Goal: Contribute content: Add original content to the website for others to see

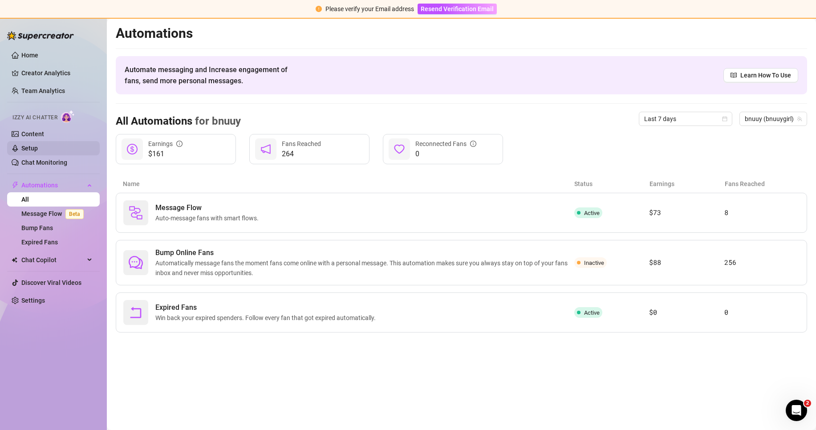
click at [38, 145] on link "Setup" at bounding box center [29, 148] width 16 height 7
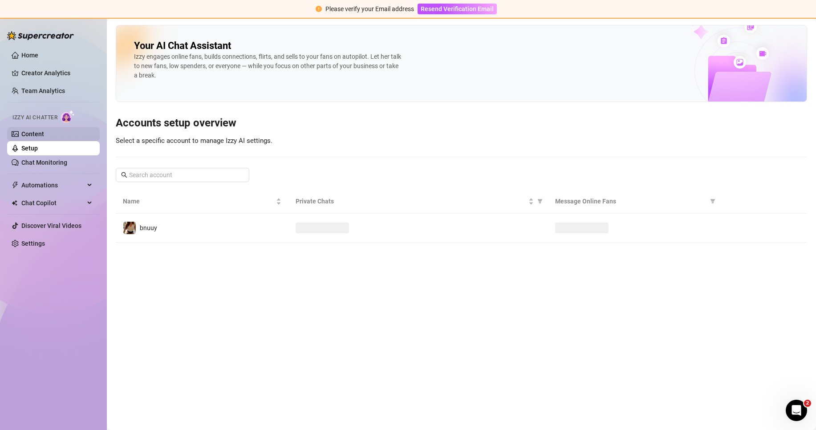
click at [44, 136] on link "Content" at bounding box center [32, 133] width 23 height 7
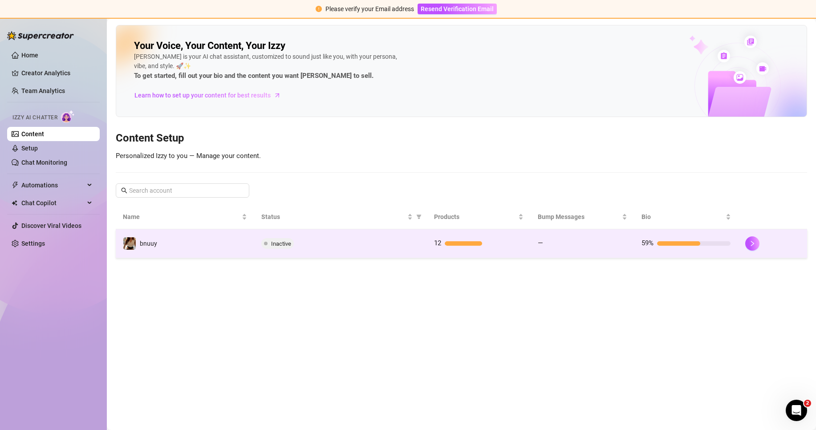
click at [267, 237] on td "Inactive" at bounding box center [340, 243] width 173 height 29
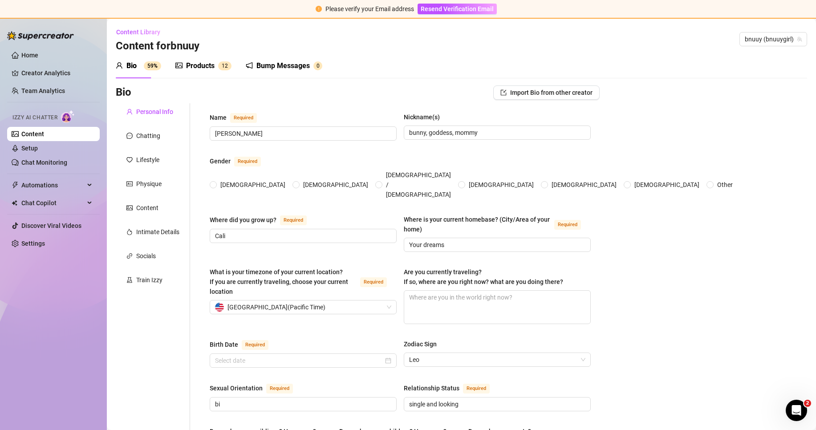
radio input "true"
type input "[DATE]"
click at [290, 68] on div "Bump Messages" at bounding box center [283, 66] width 53 height 11
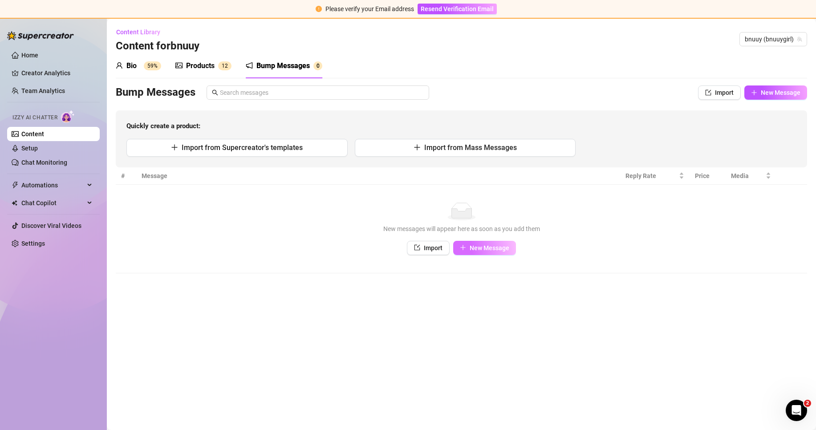
click at [509, 251] on span "New Message" at bounding box center [490, 247] width 40 height 7
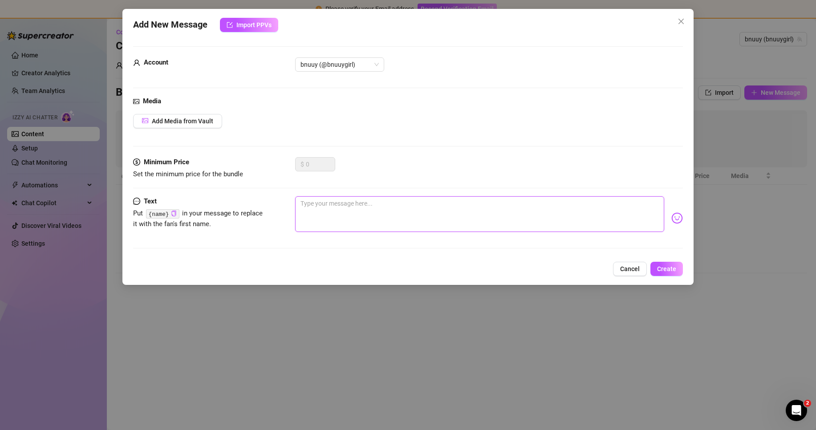
click at [345, 211] on textarea at bounding box center [479, 214] width 369 height 36
type textarea "u"
click at [200, 126] on button "Add Media from Vault" at bounding box center [177, 121] width 89 height 14
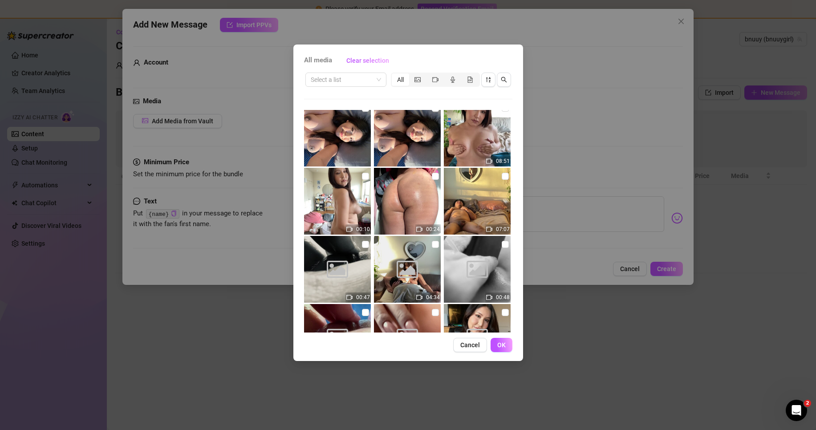
scroll to position [2194, 0]
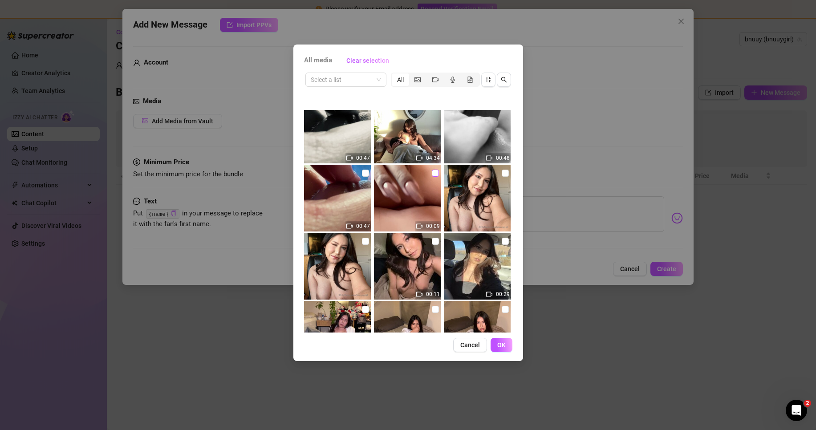
click at [432, 176] on input "checkbox" at bounding box center [435, 173] width 7 height 7
checkbox input "true"
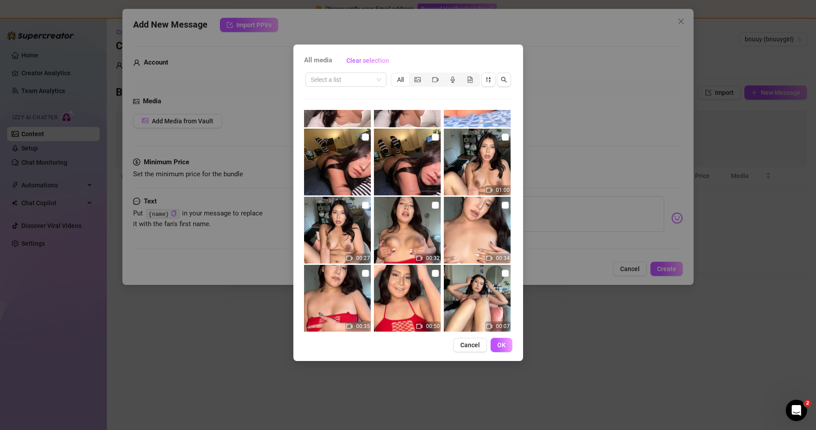
scroll to position [4304, 0]
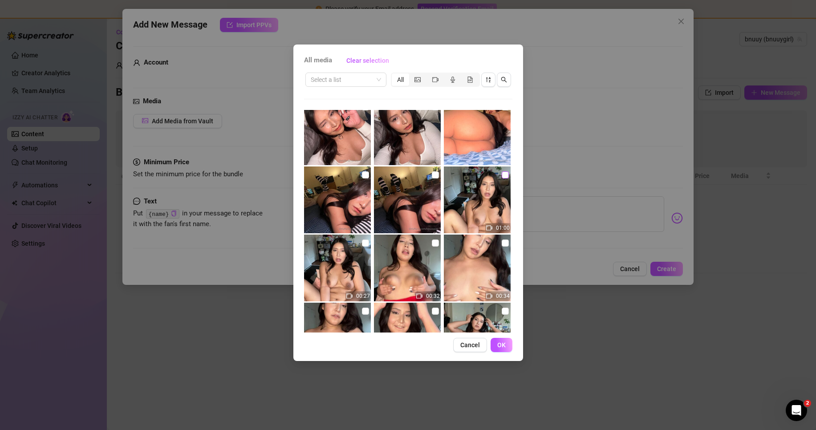
click at [502, 174] on input "checkbox" at bounding box center [505, 174] width 7 height 7
checkbox input "true"
click at [362, 242] on input "checkbox" at bounding box center [365, 243] width 7 height 7
checkbox input "true"
click at [501, 346] on span "OK" at bounding box center [501, 345] width 8 height 7
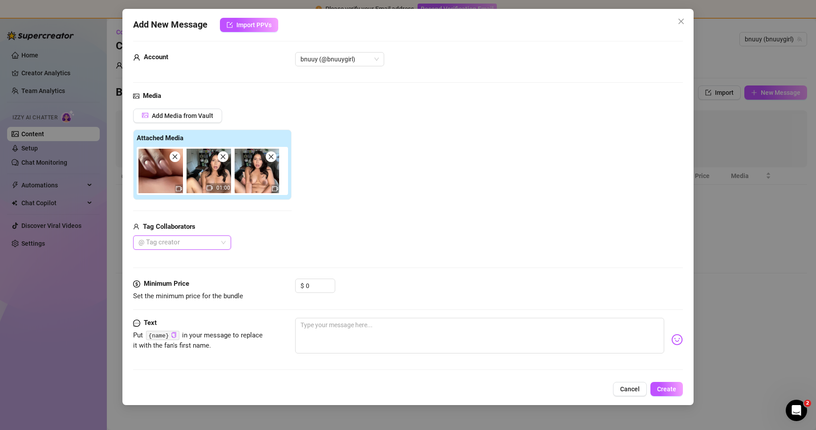
scroll to position [7, 0]
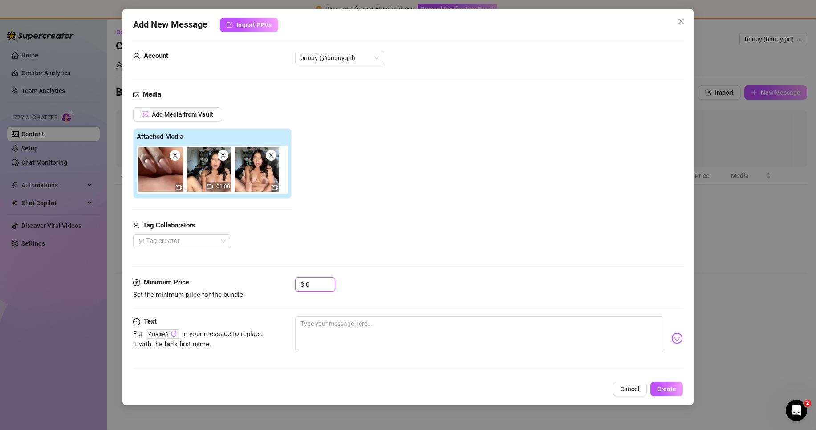
drag, startPoint x: 315, startPoint y: 286, endPoint x: 250, endPoint y: 289, distance: 64.6
click at [250, 289] on div "Minimum Price Set the minimum price for the bundle $ 0" at bounding box center [408, 288] width 550 height 23
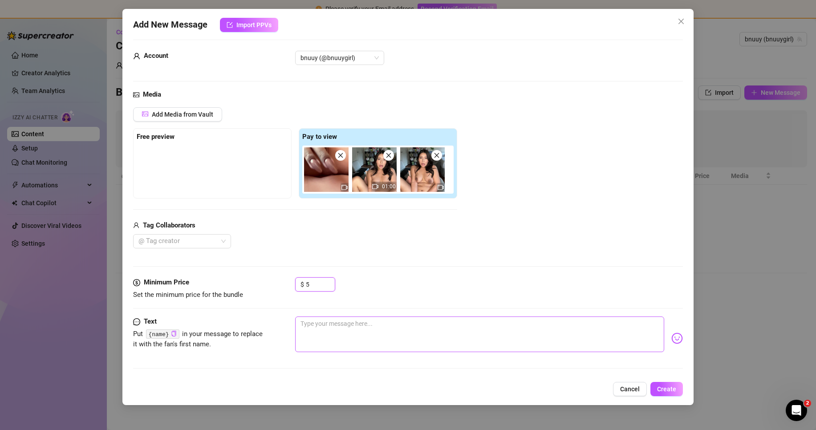
type input "5"
click at [340, 343] on textarea at bounding box center [479, 335] width 369 height 36
type textarea "fucking"
drag, startPoint x: 312, startPoint y: 284, endPoint x: 275, endPoint y: 284, distance: 36.5
click at [275, 284] on div "Minimum Price Set the minimum price for the bundle $ 5" at bounding box center [408, 288] width 550 height 23
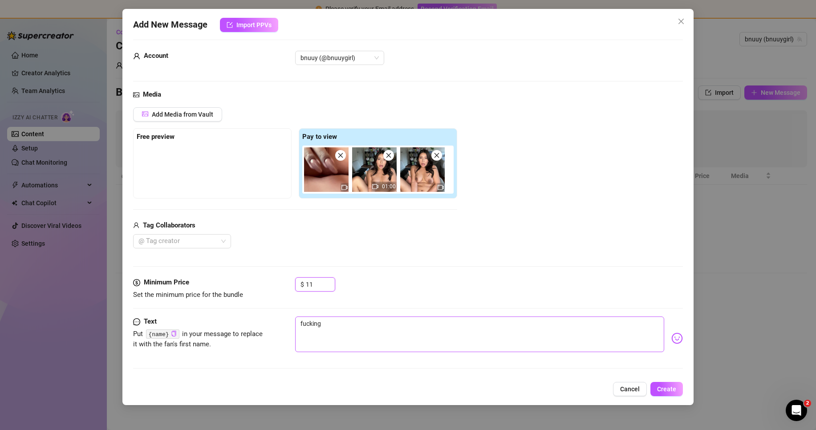
type input "11"
click at [350, 326] on textarea "fucking" at bounding box center [479, 335] width 369 height 36
type textarea "fingering myself until i squirt all over myself >.<"
click at [675, 391] on span "Create" at bounding box center [666, 389] width 19 height 7
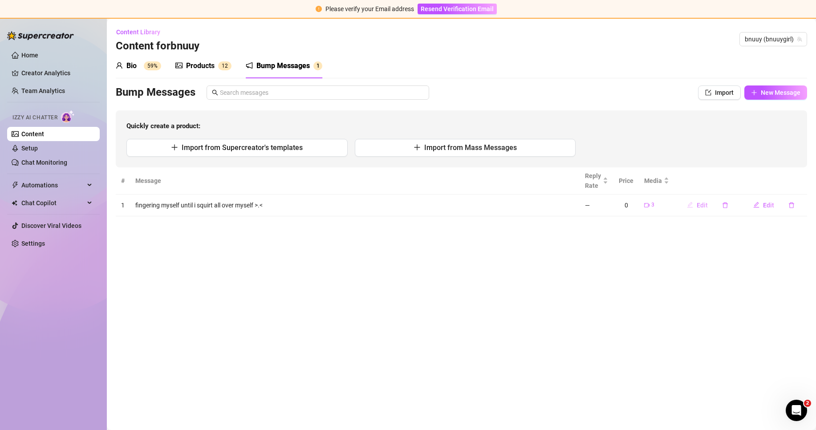
click at [697, 206] on button "Edit" at bounding box center [697, 205] width 35 height 14
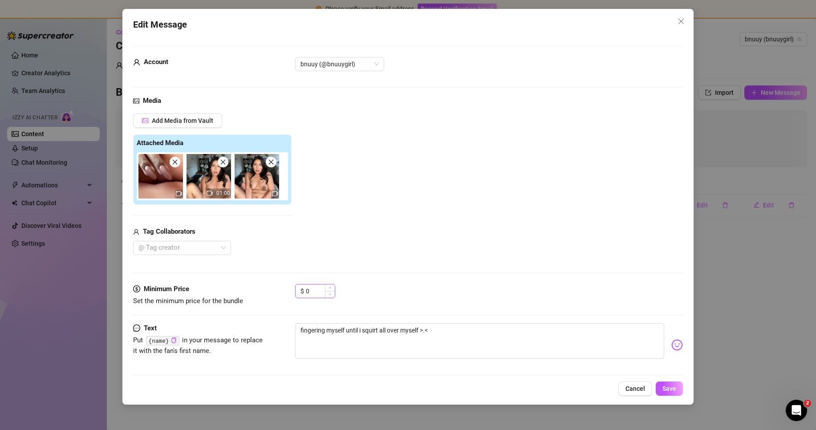
drag, startPoint x: 327, startPoint y: 293, endPoint x: 299, endPoint y: 297, distance: 28.3
click at [292, 296] on div "Minimum Price Set the minimum price for the bundle $ 0" at bounding box center [408, 295] width 550 height 23
drag, startPoint x: 313, startPoint y: 291, endPoint x: 275, endPoint y: 291, distance: 37.9
click at [275, 291] on div "Minimum Price Set the minimum price for the bundle $ 0" at bounding box center [408, 295] width 550 height 23
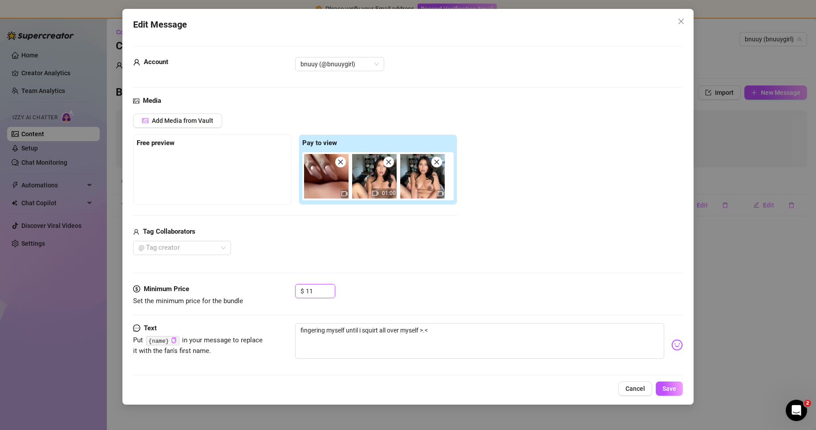
type input "11"
click at [455, 269] on div "Media Add Media from Vault Free preview Pay to view 01:00 Tag Collaborators @ T…" at bounding box center [408, 190] width 550 height 188
click at [674, 388] on span "Save" at bounding box center [670, 388] width 14 height 7
